Goal: Information Seeking & Learning: Learn about a topic

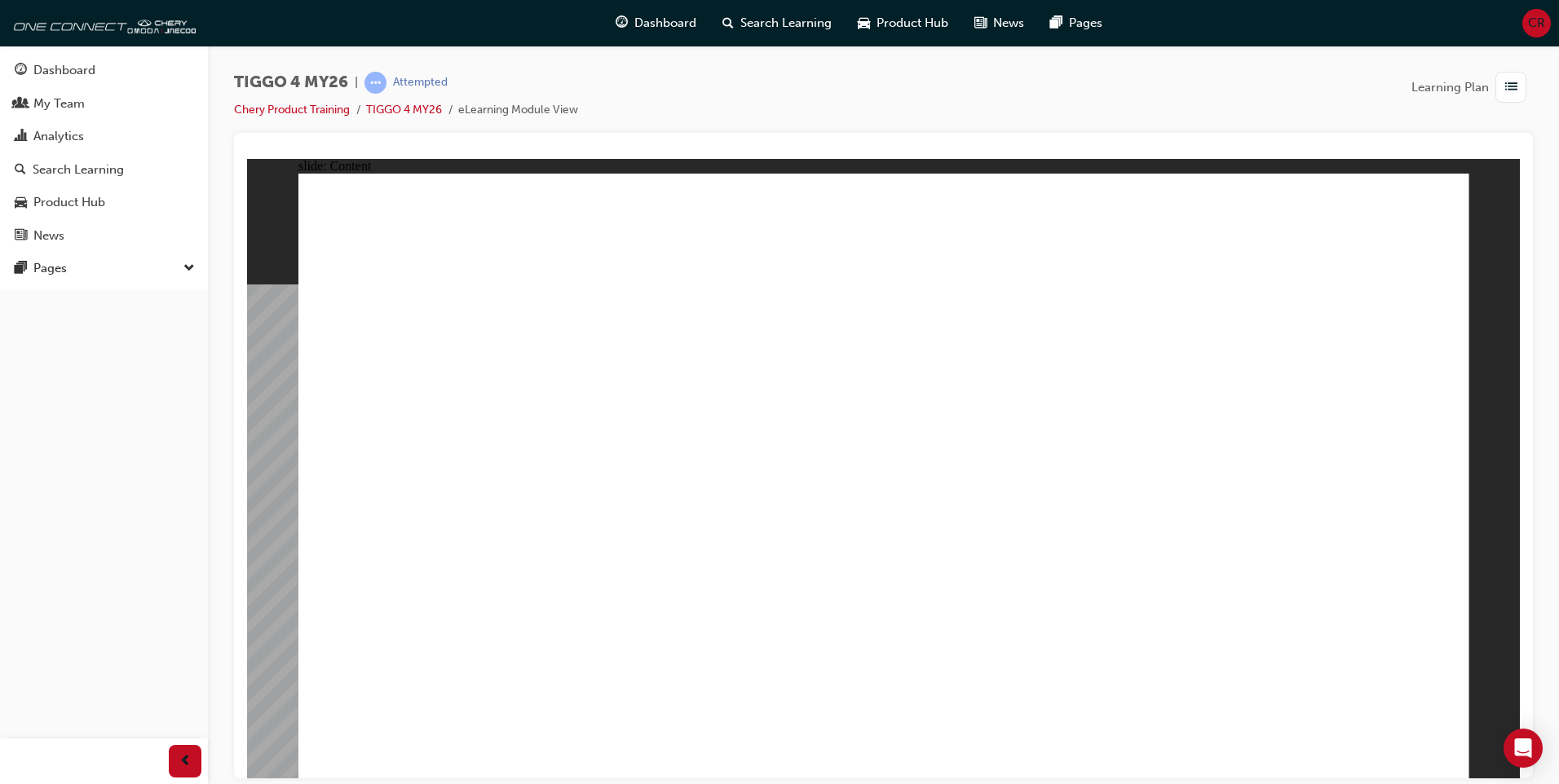
radio input "true"
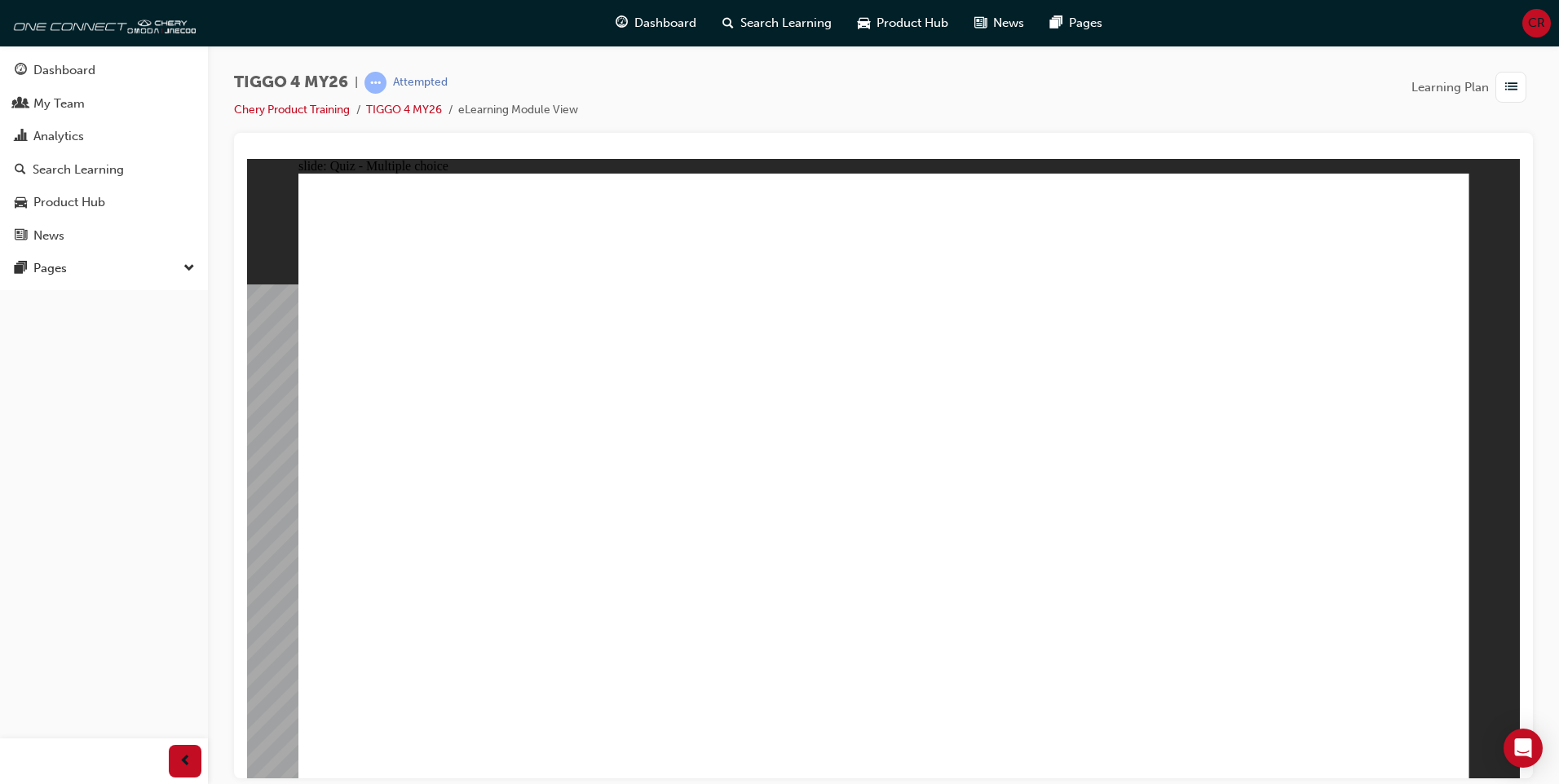
drag, startPoint x: 1068, startPoint y: 392, endPoint x: 383, endPoint y: 619, distance: 721.6
drag, startPoint x: 623, startPoint y: 383, endPoint x: 623, endPoint y: 613, distance: 230.0
drag, startPoint x: 434, startPoint y: 391, endPoint x: 884, endPoint y: 617, distance: 503.6
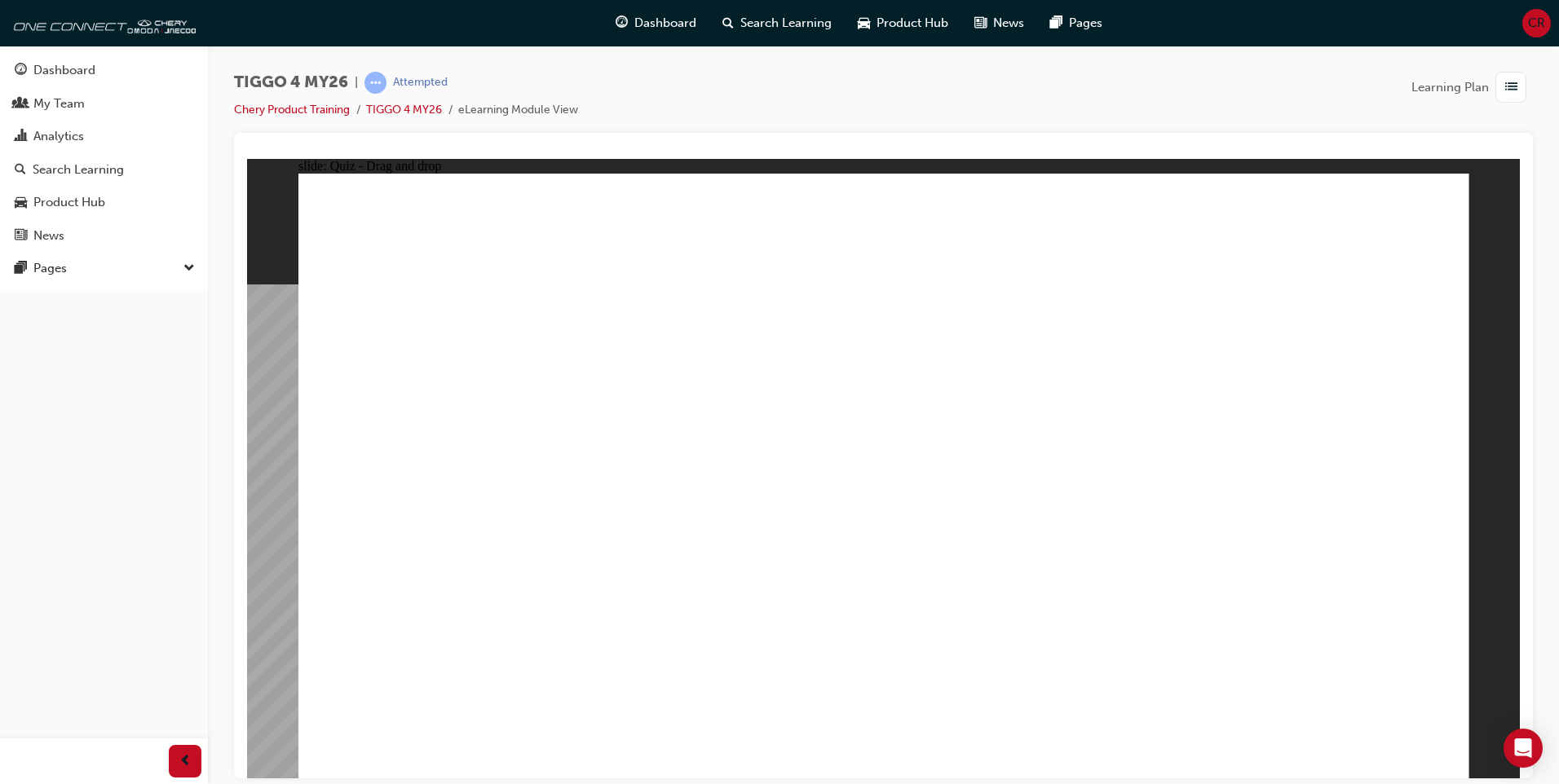
drag, startPoint x: 876, startPoint y: 386, endPoint x: 1103, endPoint y: 614, distance: 321.7
drag, startPoint x: 1312, startPoint y: 383, endPoint x: 1314, endPoint y: 615, distance: 232.0
radio input "true"
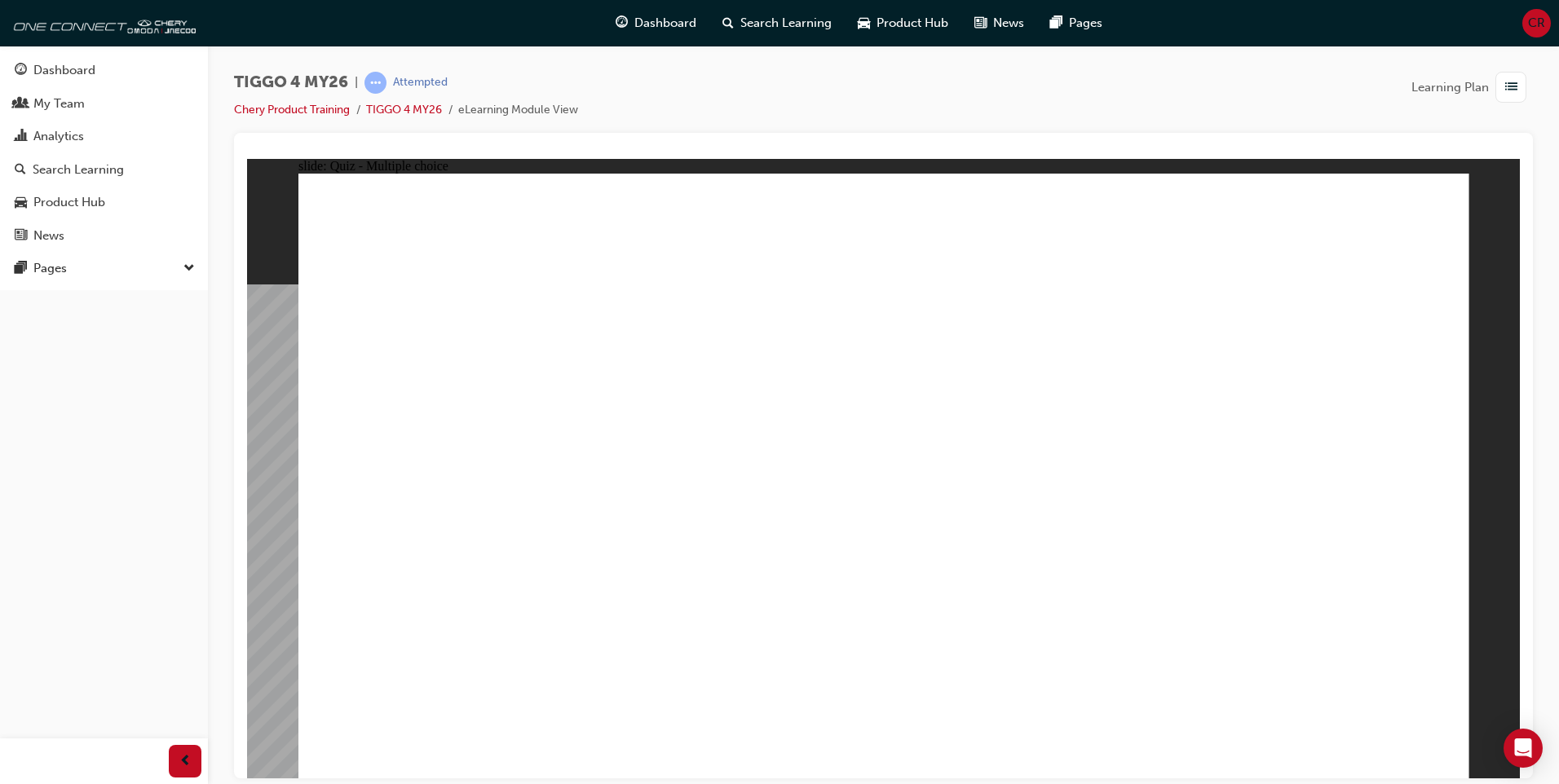
radio input "true"
drag, startPoint x: 731, startPoint y: 579, endPoint x: 733, endPoint y: 594, distance: 15.1
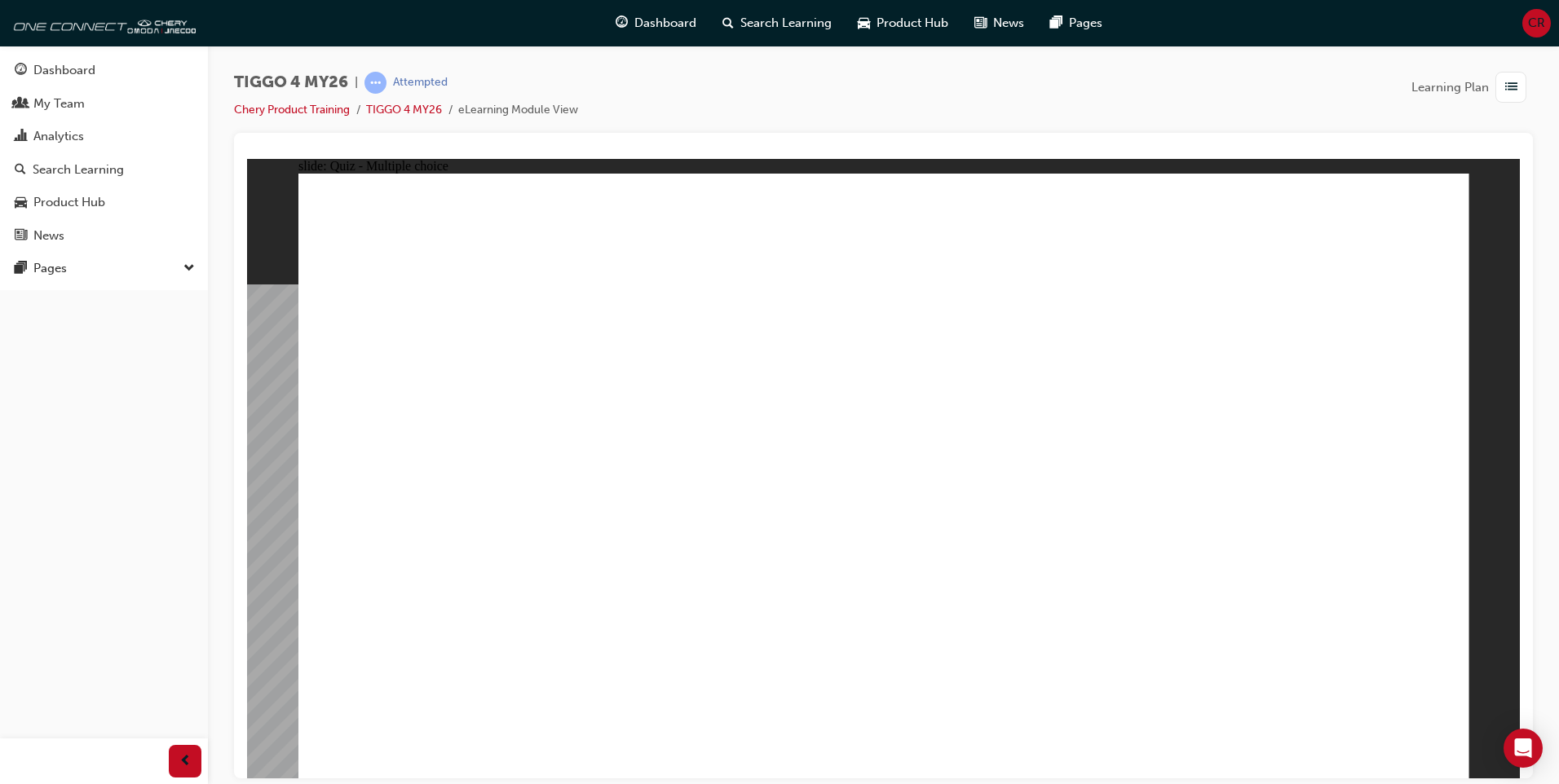
drag, startPoint x: 631, startPoint y: 410, endPoint x: 937, endPoint y: 334, distance: 315.3
drag, startPoint x: 400, startPoint y: 556, endPoint x: 952, endPoint y: 392, distance: 575.8
drag, startPoint x: 652, startPoint y: 475, endPoint x: 1231, endPoint y: 320, distance: 599.4
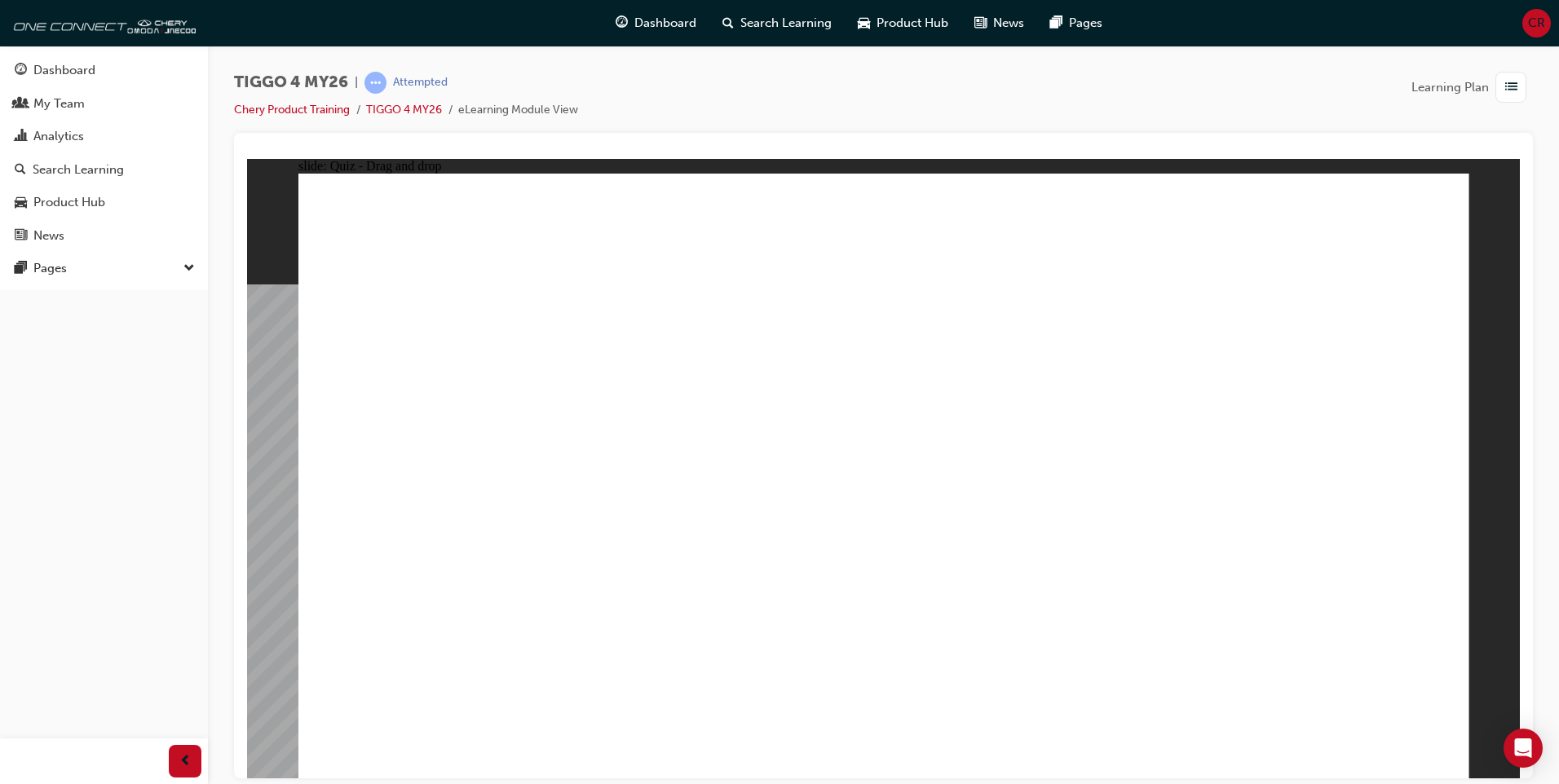
drag, startPoint x: 399, startPoint y: 479, endPoint x: 1228, endPoint y: 368, distance: 836.4
drag, startPoint x: 613, startPoint y: 544, endPoint x: 1200, endPoint y: 422, distance: 599.5
drag, startPoint x: 435, startPoint y: 416, endPoint x: 1259, endPoint y: 466, distance: 825.5
drag, startPoint x: 403, startPoint y: 610, endPoint x: 1233, endPoint y: 517, distance: 835.2
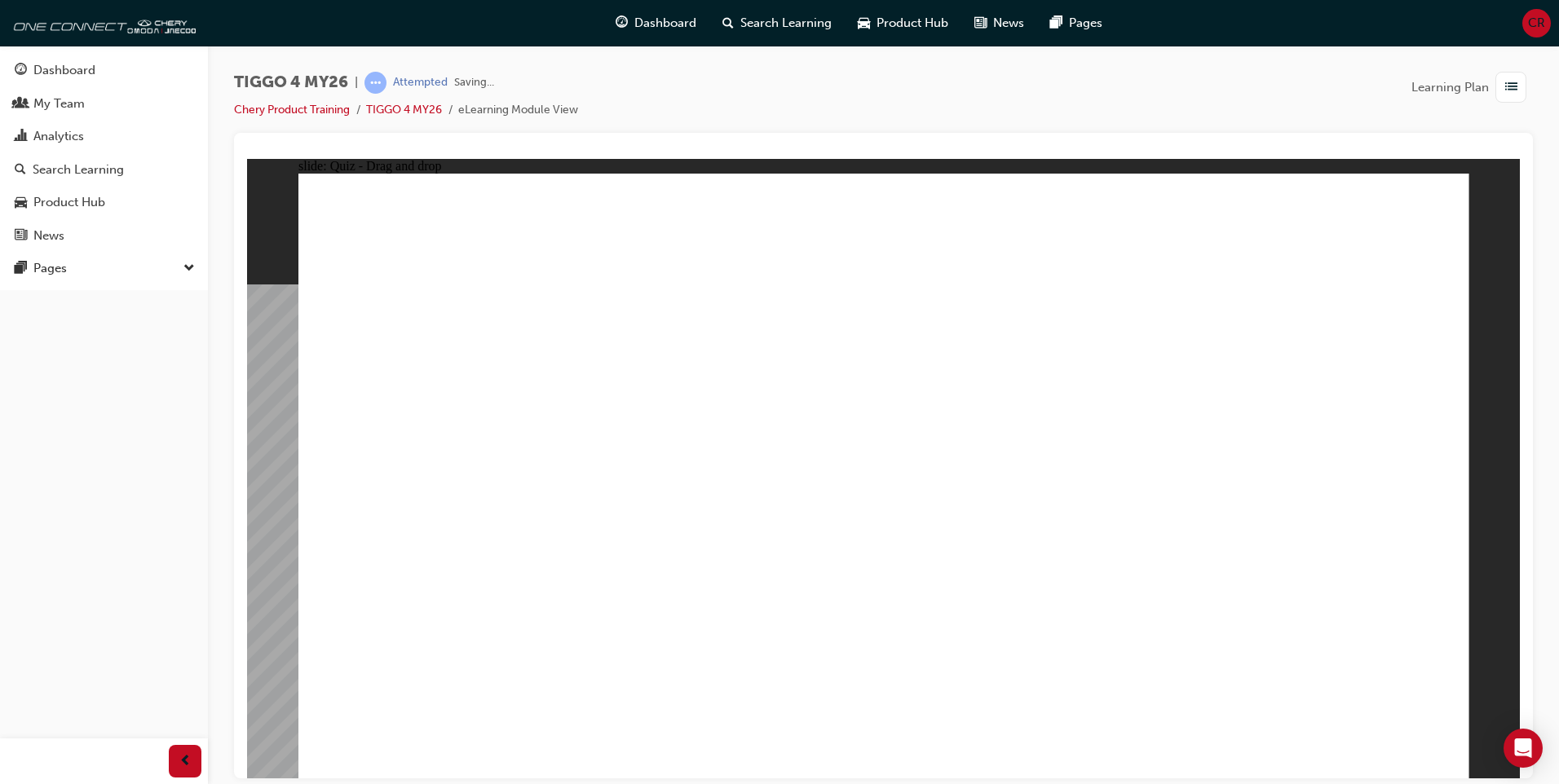
radio input "true"
drag, startPoint x: 710, startPoint y: 613, endPoint x: 722, endPoint y: 596, distance: 20.8
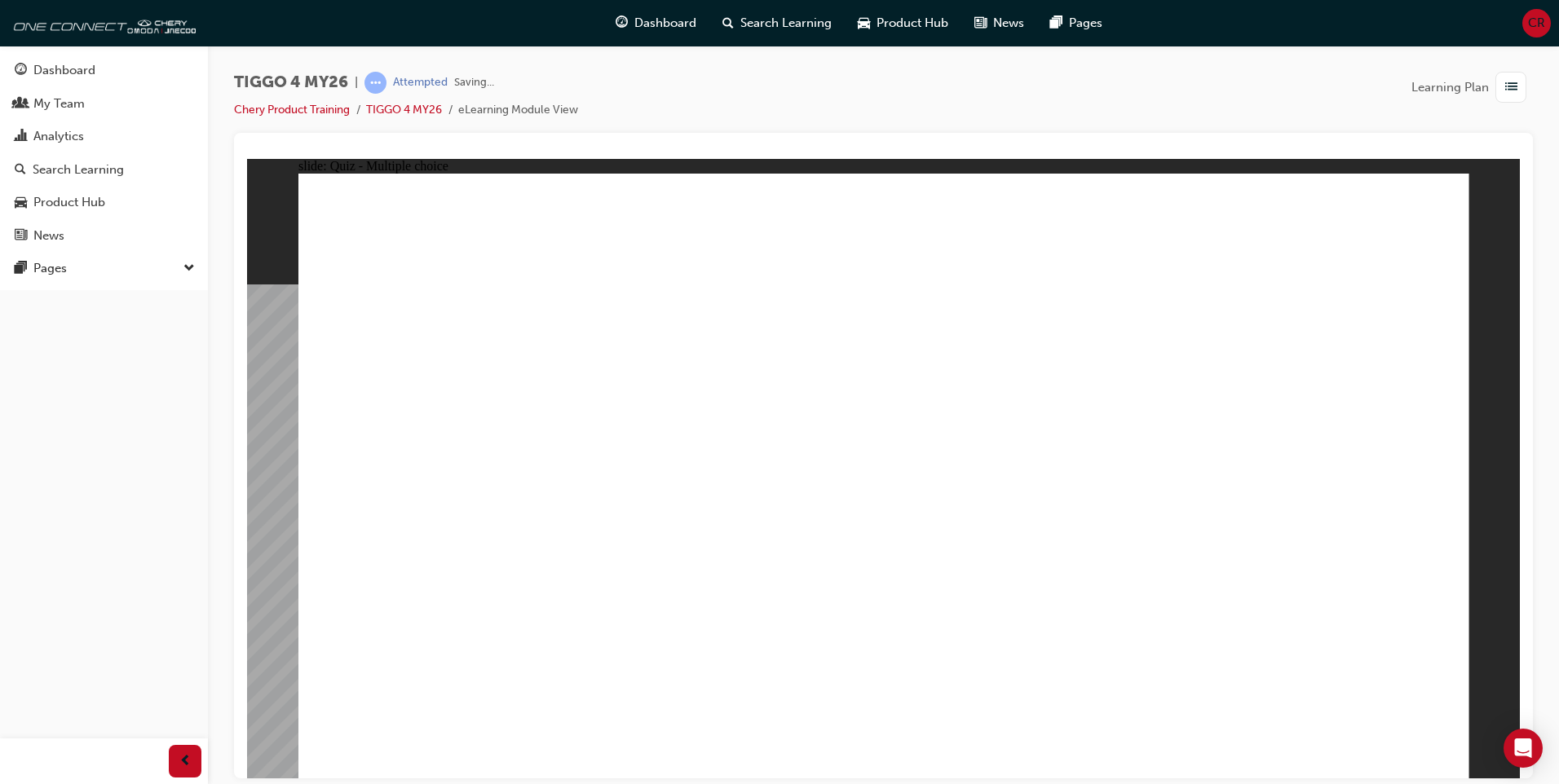
radio input "true"
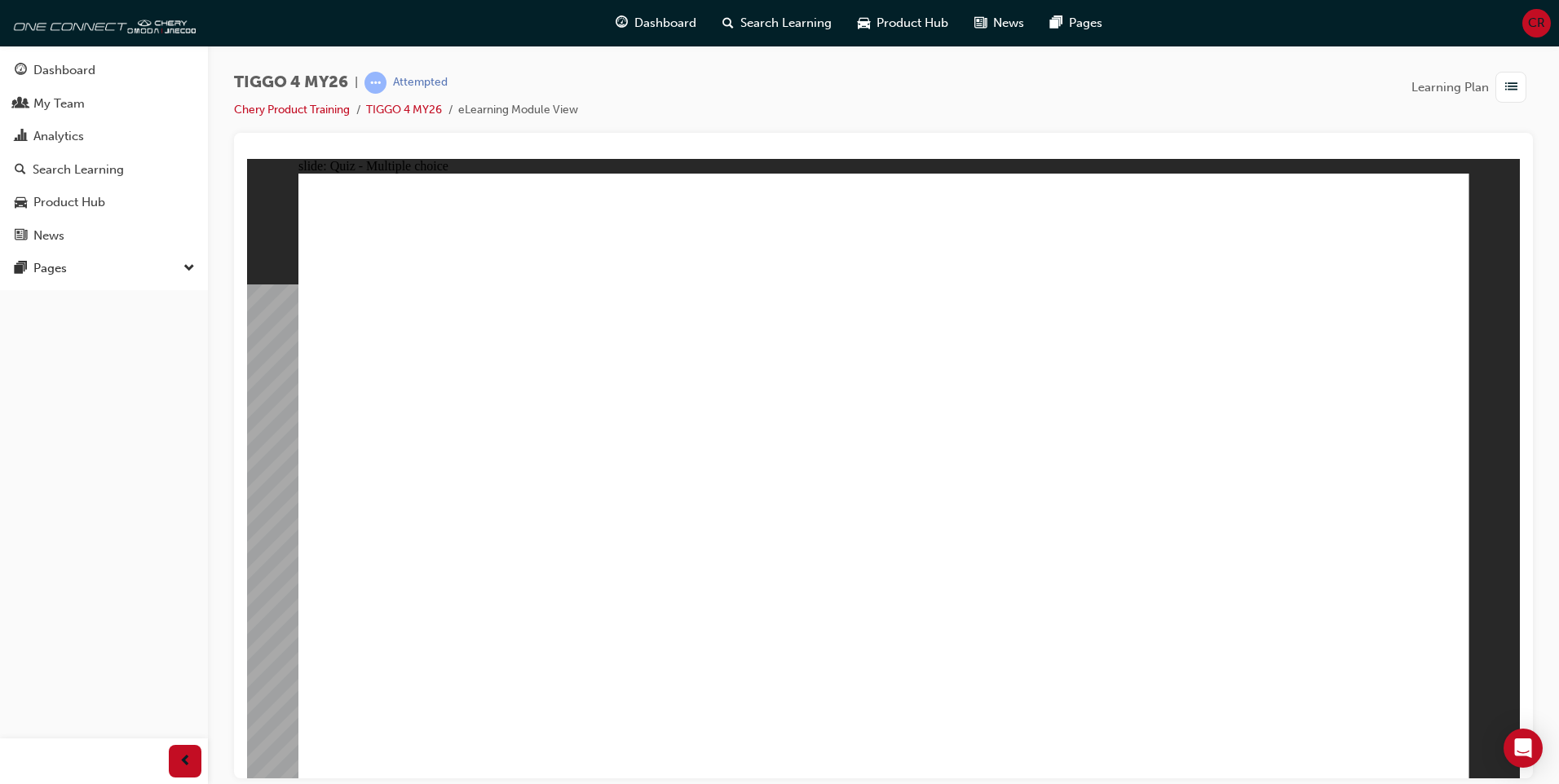
radio input "true"
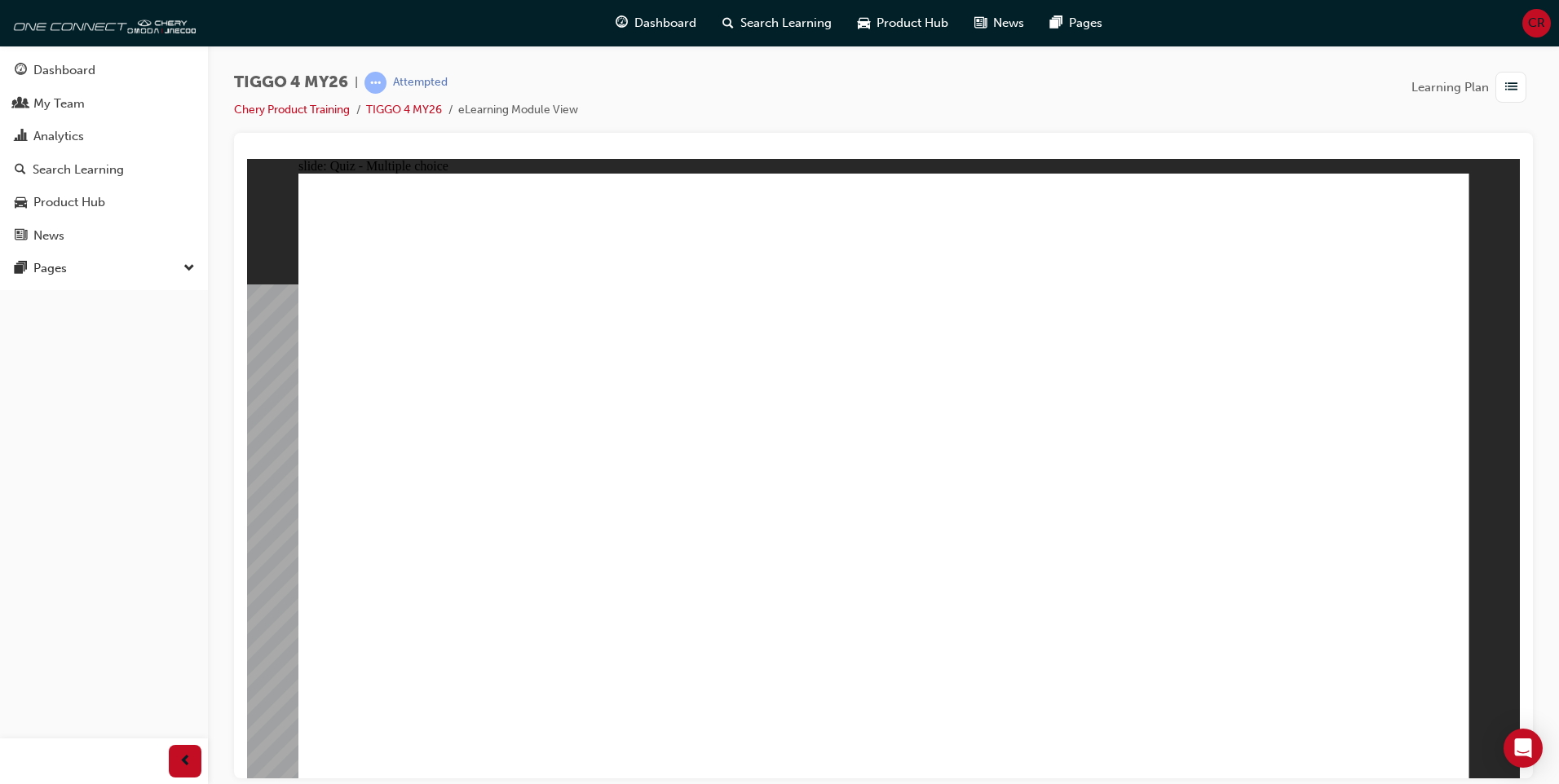
radio input "true"
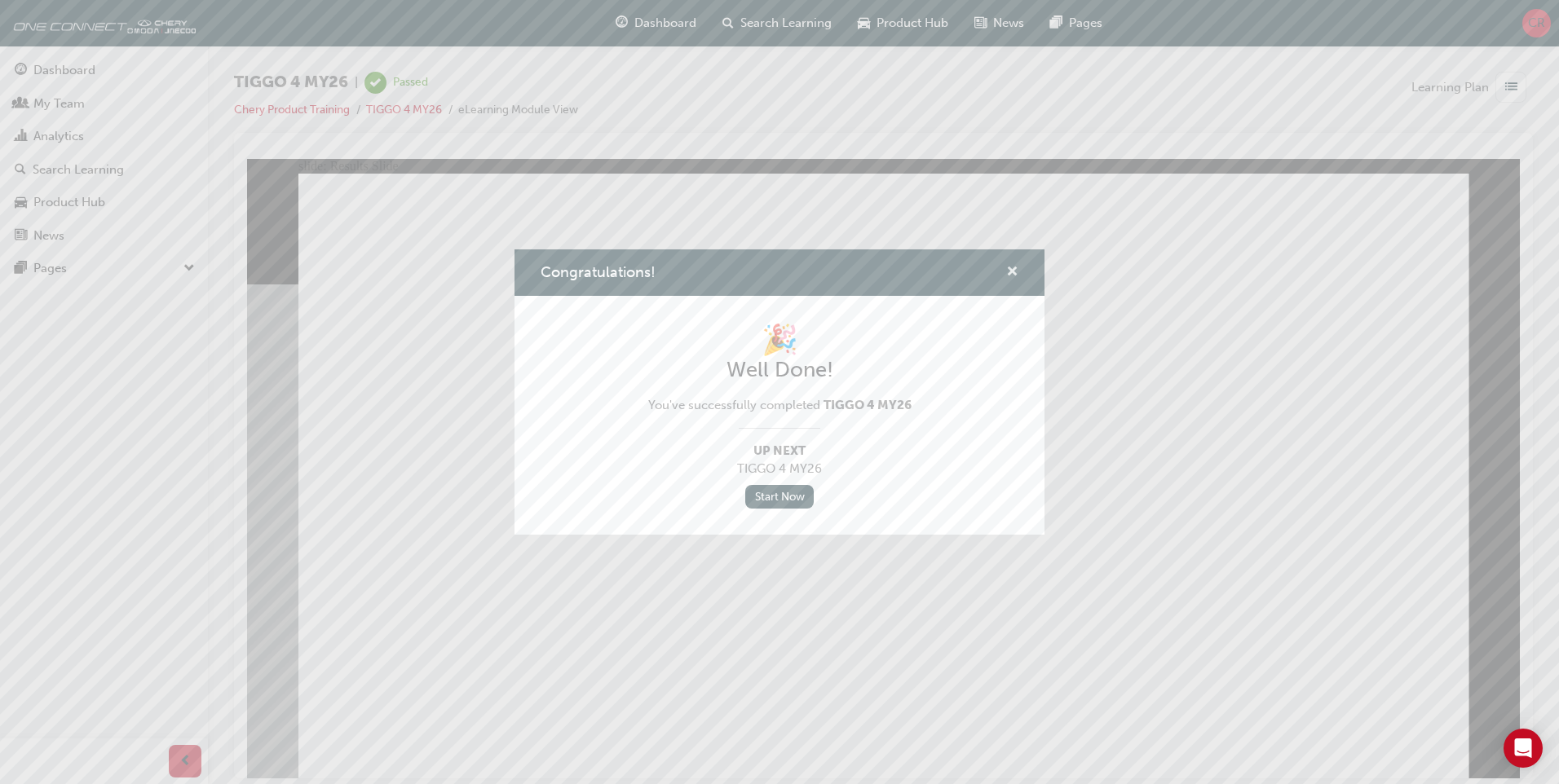
click at [1012, 270] on span "cross-icon" at bounding box center [1012, 273] width 13 height 14
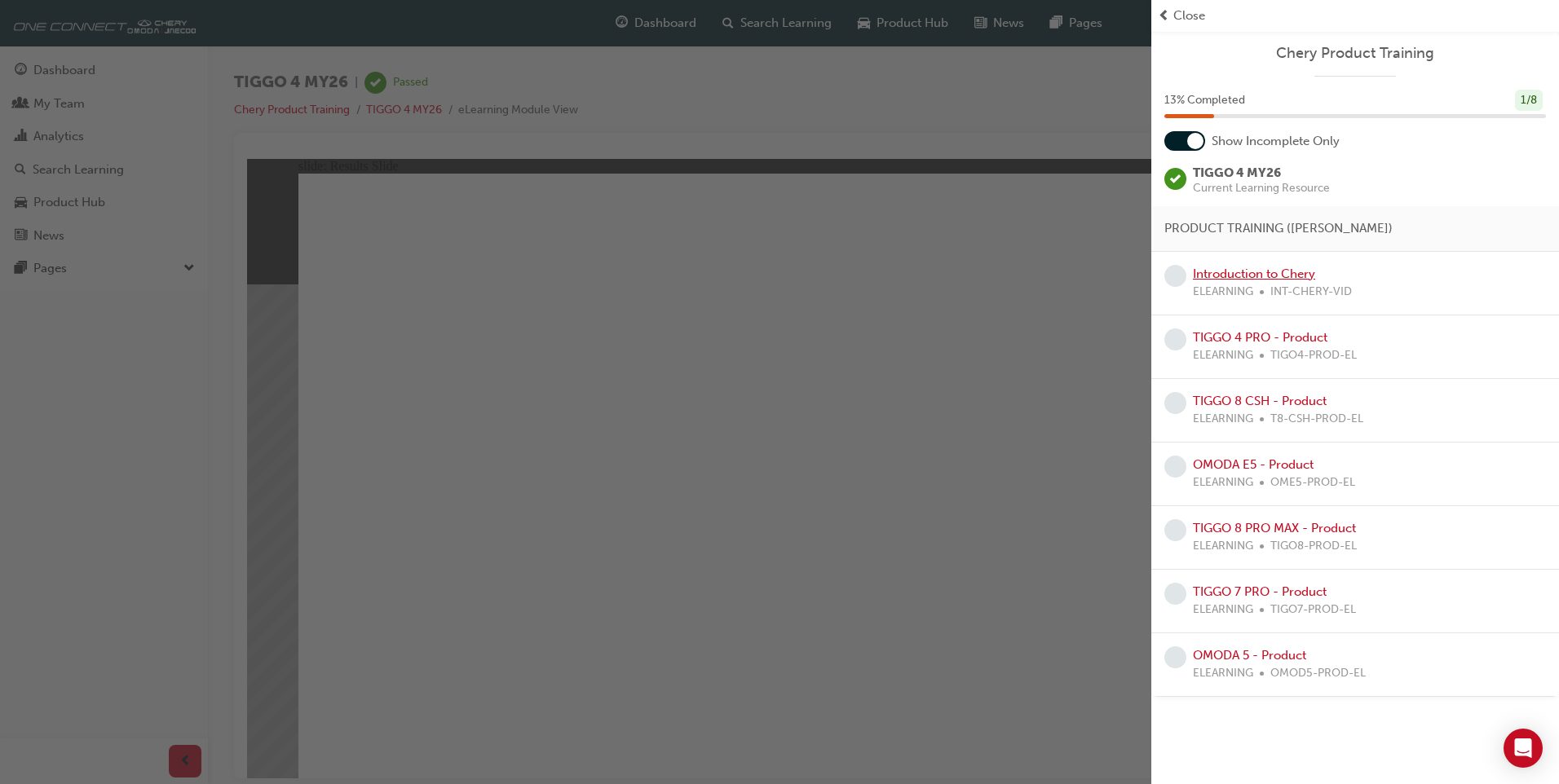
click at [1255, 270] on link "Introduction to Chery" at bounding box center [1254, 273] width 123 height 14
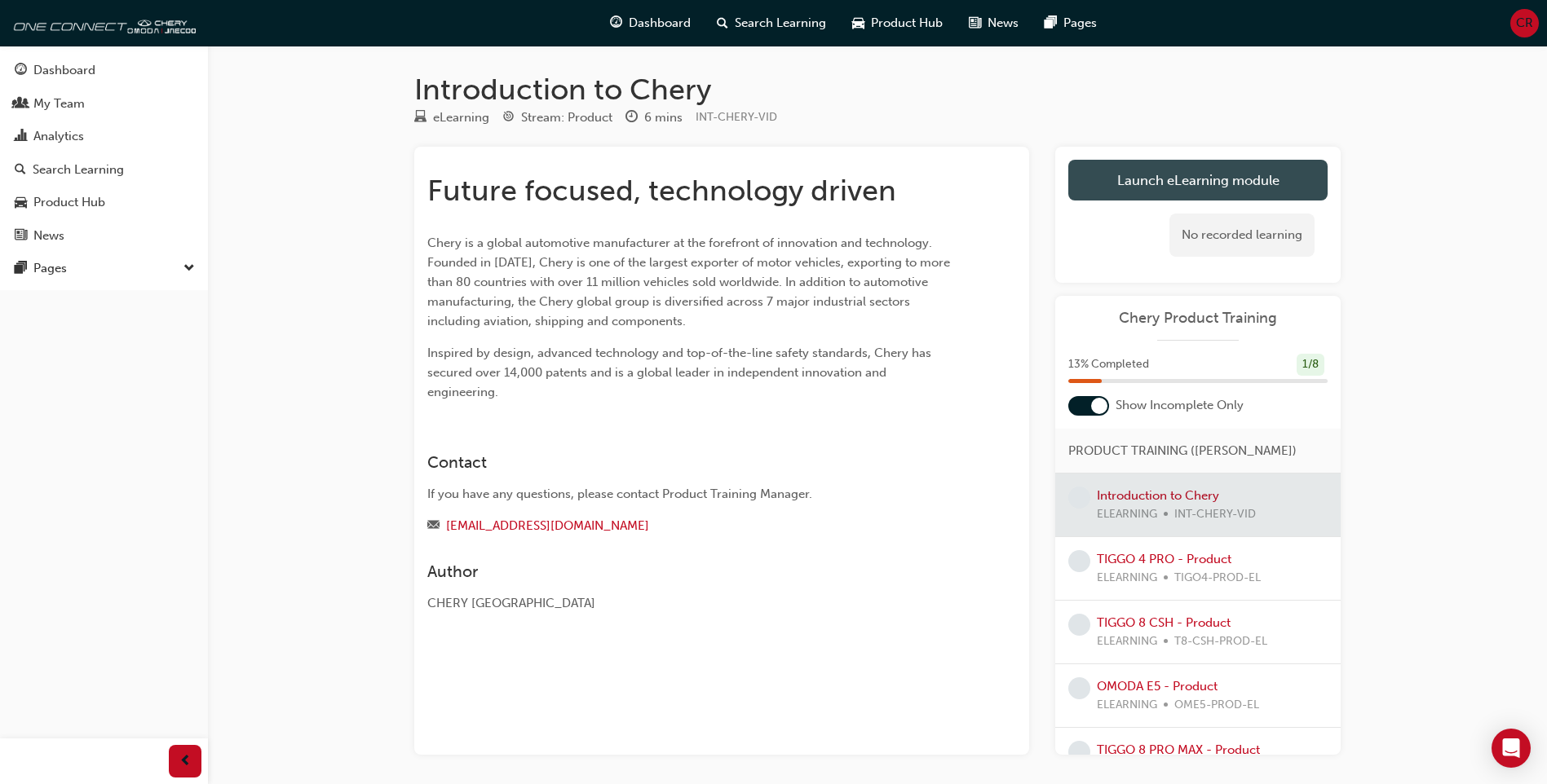
click at [1165, 187] on link "Launch eLearning module" at bounding box center [1198, 180] width 259 height 41
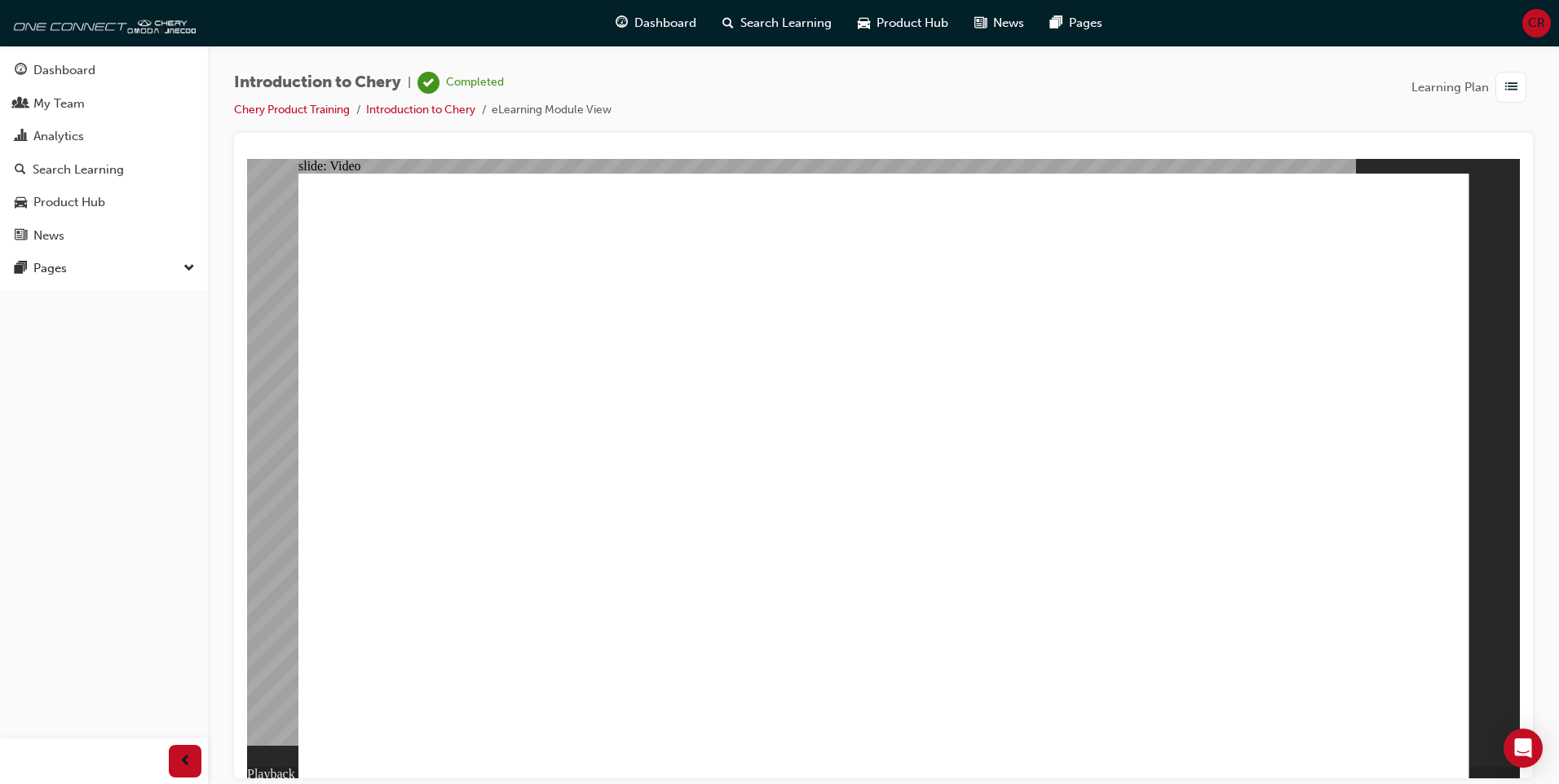
click at [529, 111] on li "eLearning Module View" at bounding box center [551, 110] width 120 height 19
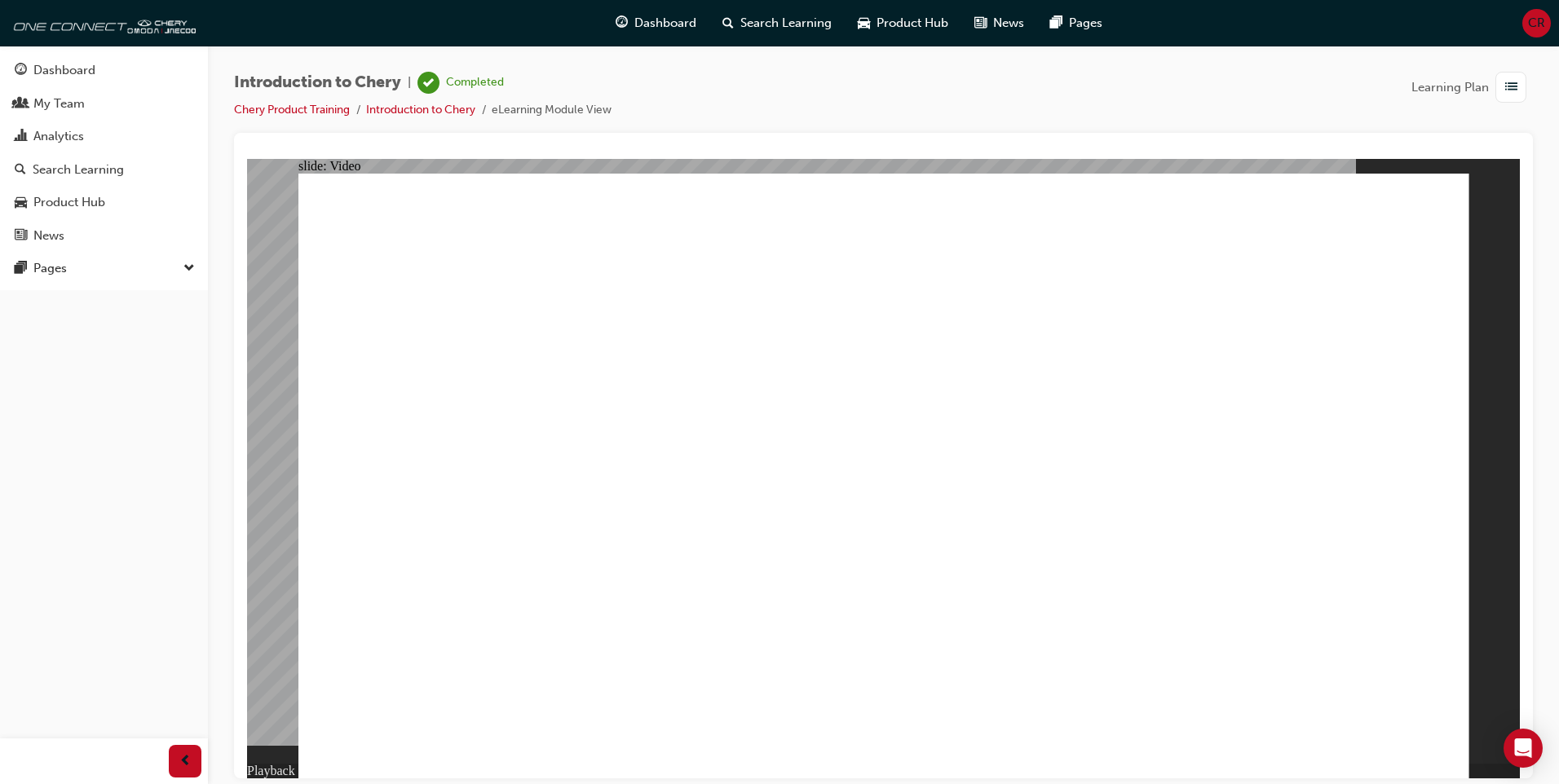
click at [888, 107] on div "Introduction to Chery | Completed Chery Product Training Introduction to Chery …" at bounding box center [882, 103] width 1298 height 61
click at [435, 77] on span "learningRecordVerb_COMPLETE-icon" at bounding box center [429, 83] width 22 height 22
click at [841, 116] on div "Introduction to Chery | Completed Chery Product Training Introduction to Chery …" at bounding box center [882, 103] width 1298 height 61
drag, startPoint x: 1250, startPoint y: 298, endPoint x: 1186, endPoint y: 408, distance: 127.3
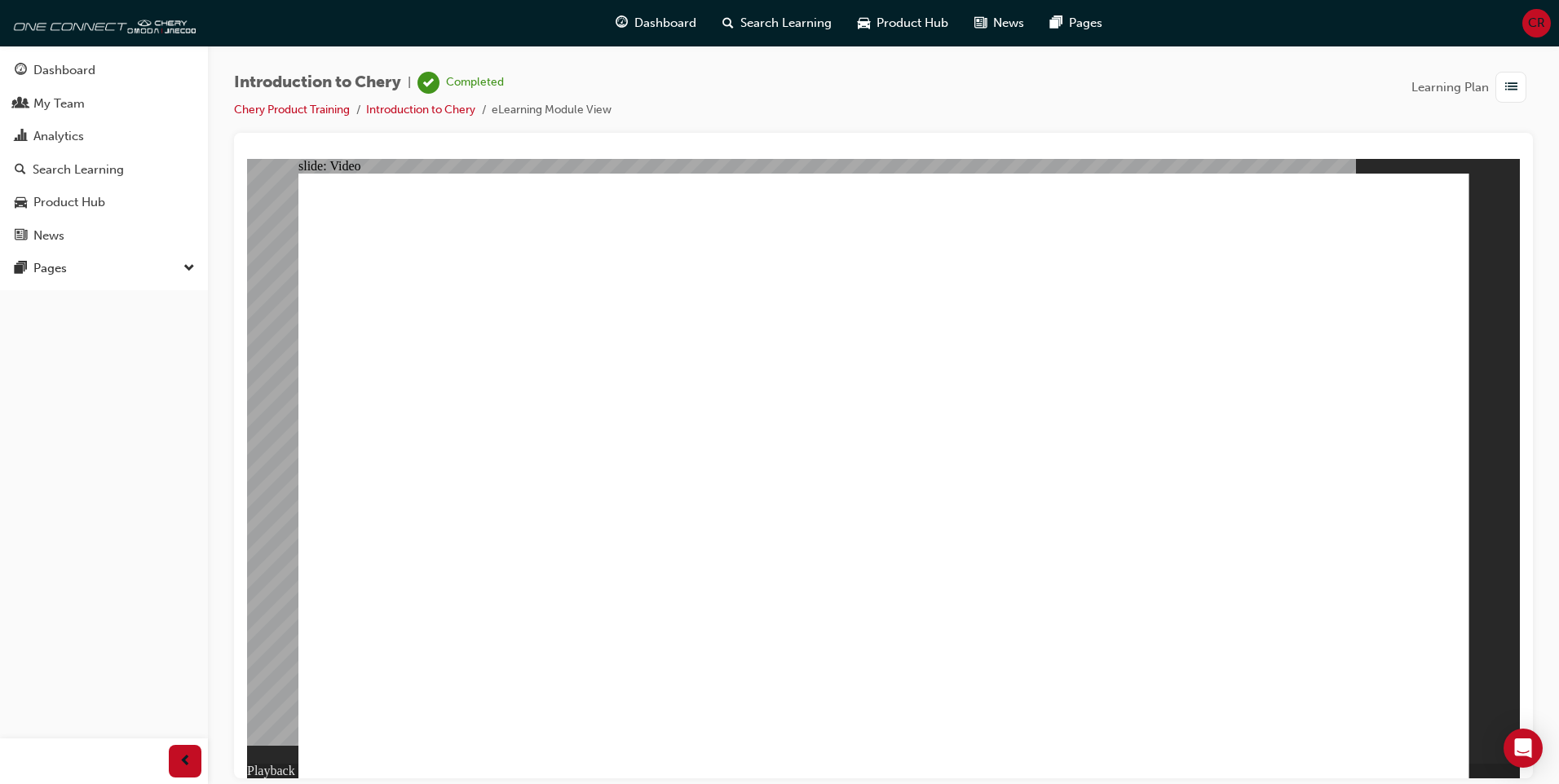
drag, startPoint x: 1344, startPoint y: 731, endPoint x: 1352, endPoint y: 732, distance: 8.1
type input "311"
drag, startPoint x: 1417, startPoint y: 727, endPoint x: 1421, endPoint y: 715, distance: 12.6
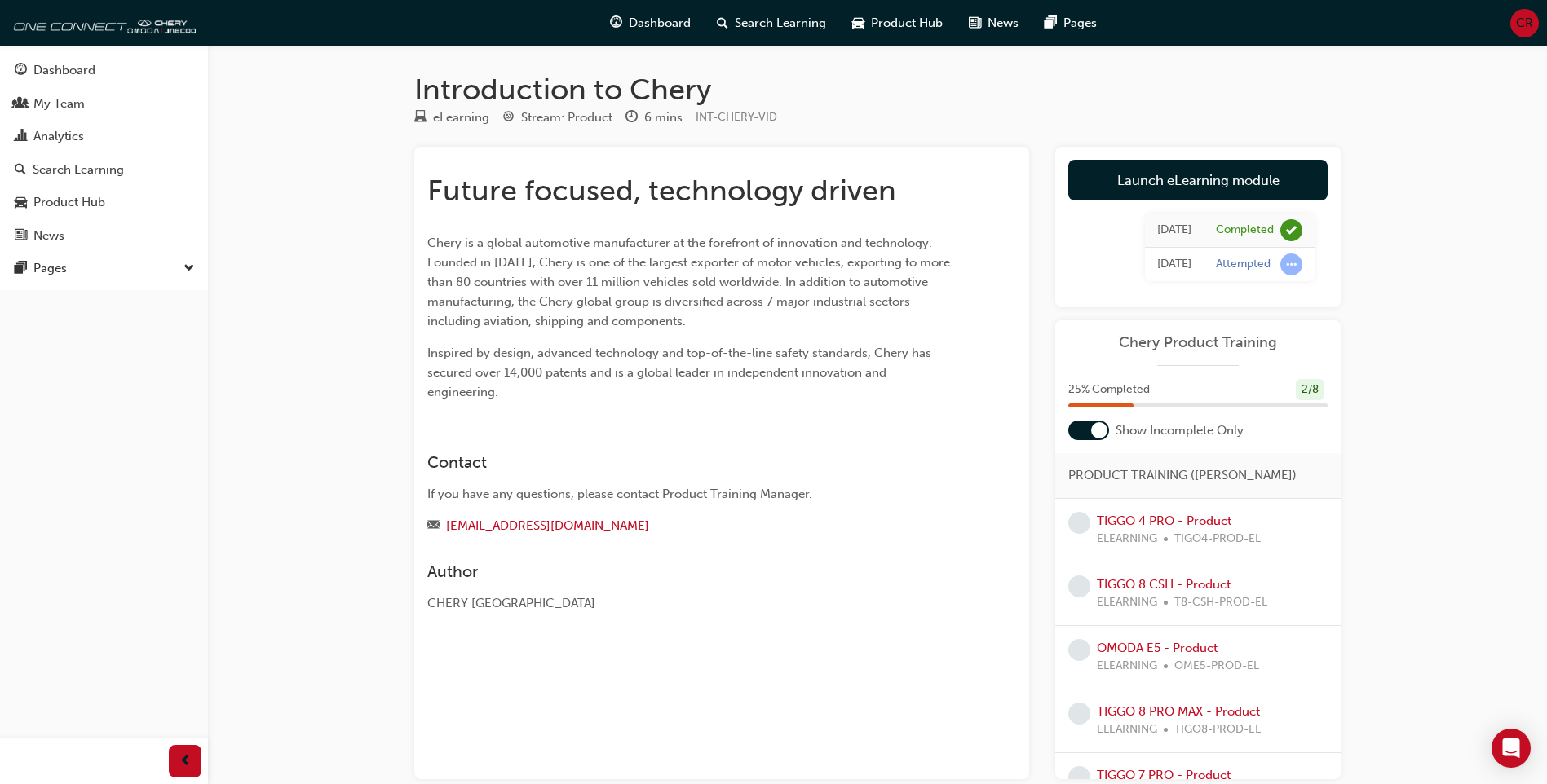
click at [1294, 266] on span "learningRecordVerb_ATTEMPT-icon" at bounding box center [1292, 264] width 22 height 22
click at [1154, 273] on td "[DATE]" at bounding box center [1174, 265] width 59 height 34
click at [1224, 275] on td "Attempted" at bounding box center [1259, 265] width 111 height 34
click at [1297, 264] on span "learningRecordVerb_ATTEMPT-icon" at bounding box center [1292, 264] width 22 height 22
click at [1277, 279] on td "Attempted" at bounding box center [1259, 265] width 111 height 34
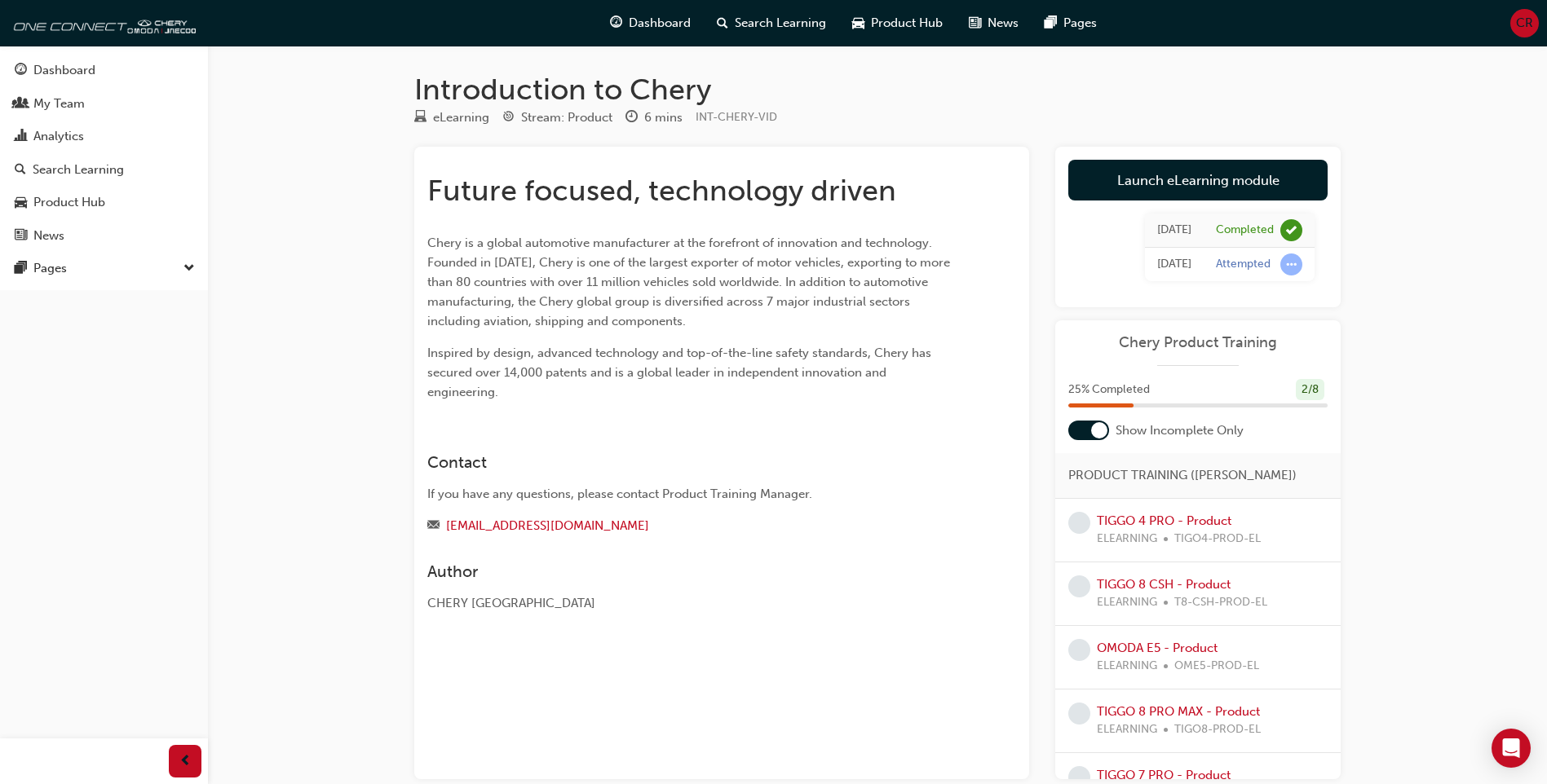
click at [1291, 259] on span "learningRecordVerb_ATTEMPT-icon" at bounding box center [1292, 264] width 22 height 22
click at [1283, 265] on span "learningRecordVerb_ATTEMPT-icon" at bounding box center [1292, 264] width 22 height 22
click at [1217, 194] on link "Launch eLearning module" at bounding box center [1198, 180] width 259 height 41
click at [1291, 266] on span "learningRecordVerb_ATTEMPT-icon" at bounding box center [1292, 264] width 22 height 22
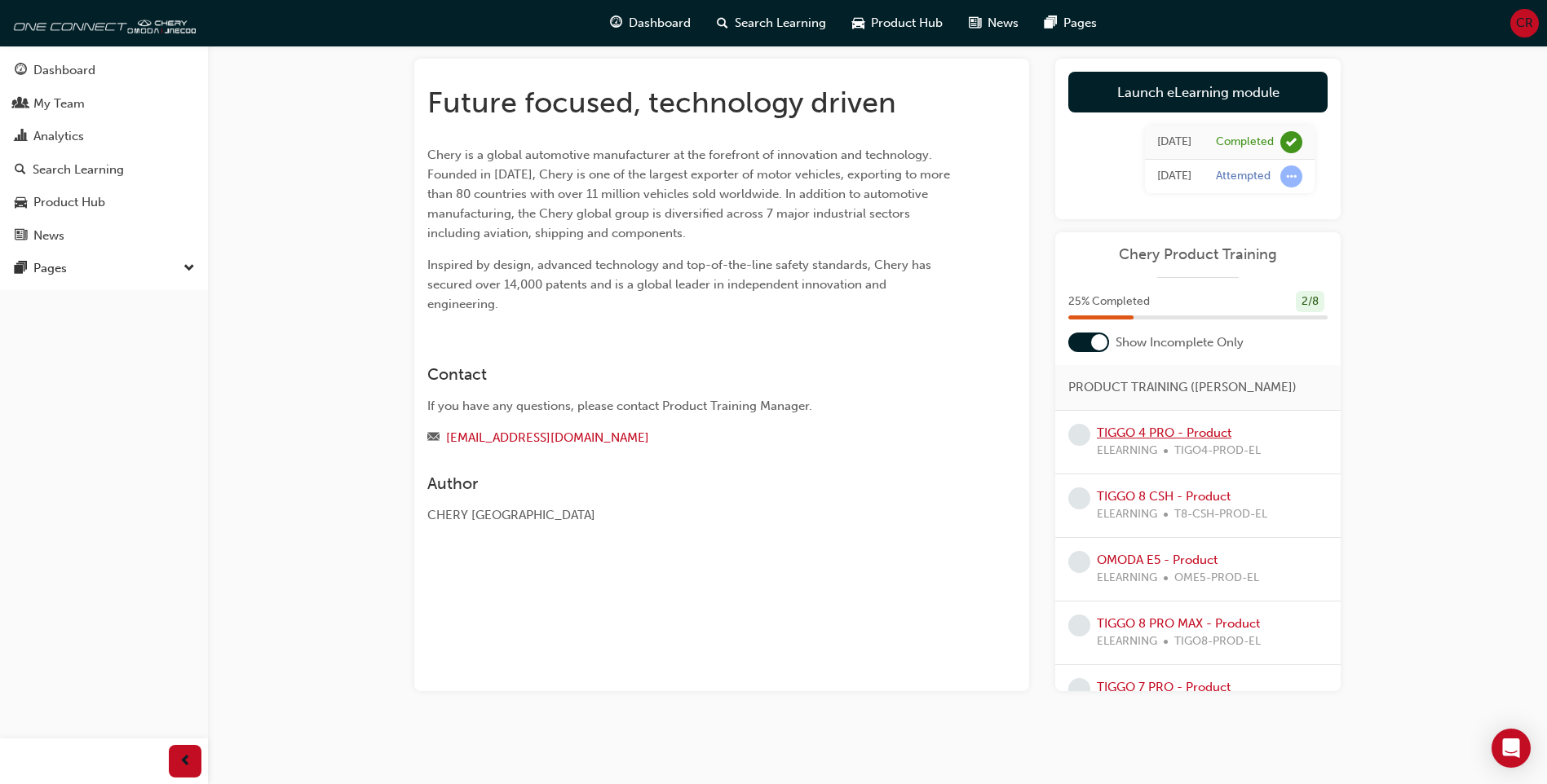
click at [1179, 439] on link "TIGGO 4 PRO - Product" at bounding box center [1163, 433] width 134 height 14
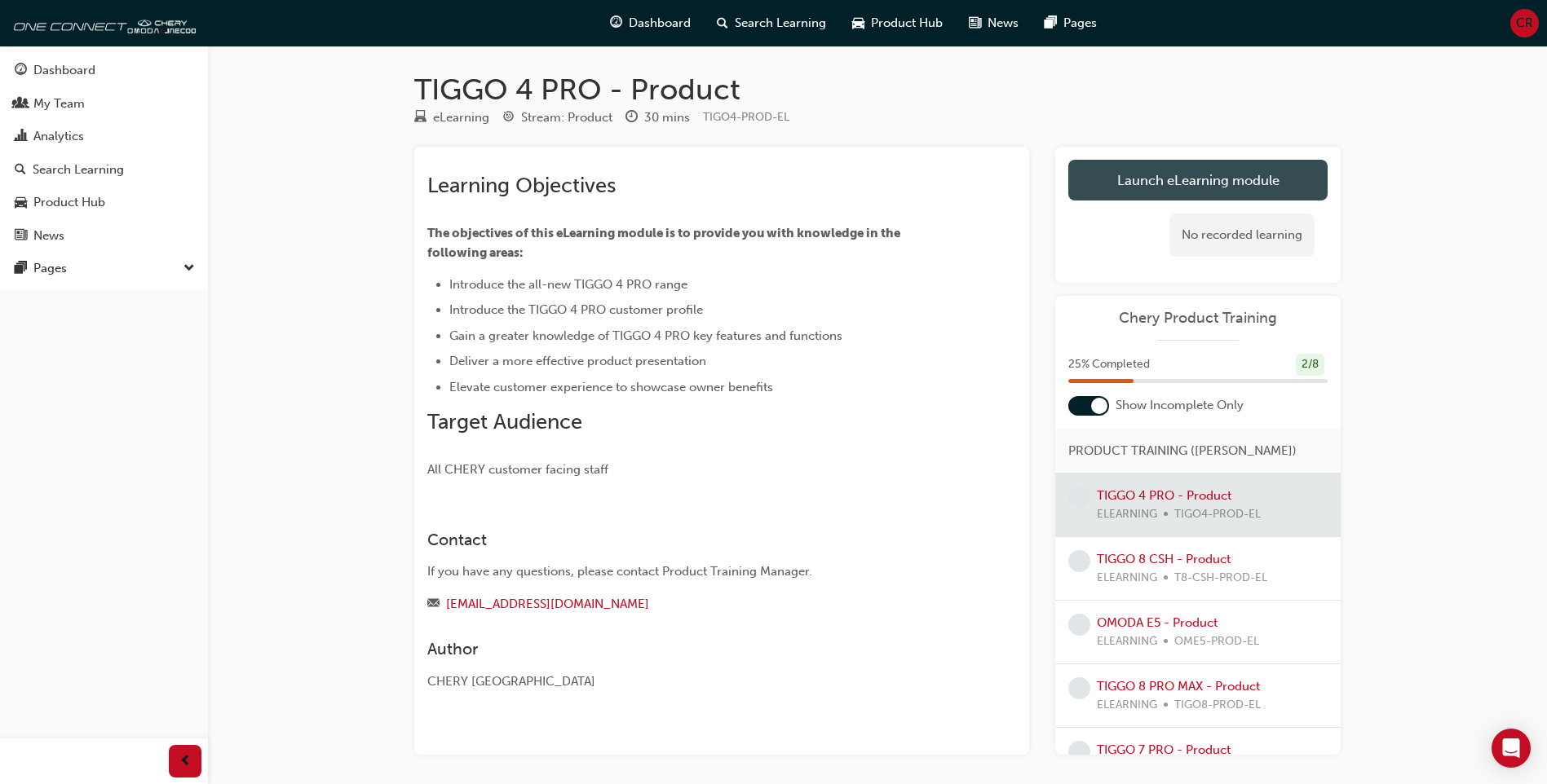
click at [1232, 189] on link "Launch eLearning module" at bounding box center [1198, 180] width 259 height 41
